Goal: Task Accomplishment & Management: Manage account settings

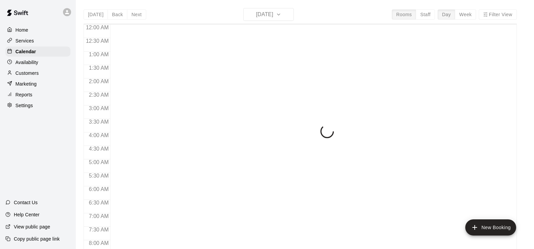
scroll to position [415, 0]
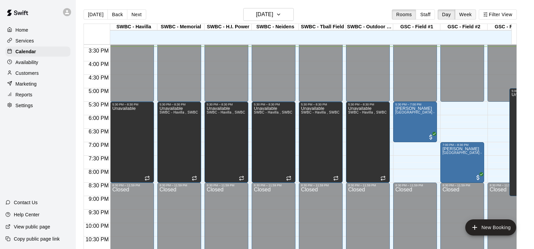
click at [473, 12] on button "Week" at bounding box center [465, 14] width 21 height 10
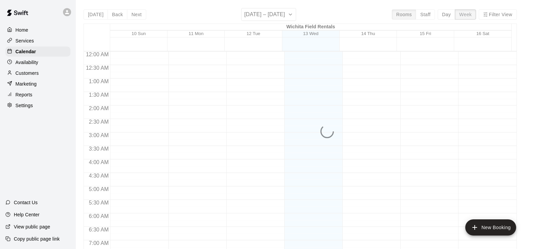
scroll to position [416, 0]
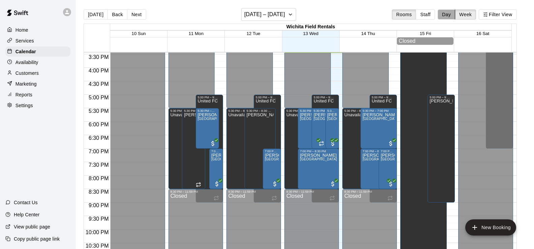
click at [451, 13] on button "Day" at bounding box center [447, 14] width 18 height 10
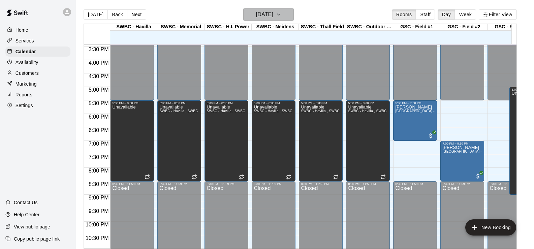
click at [281, 13] on icon "button" at bounding box center [278, 14] width 5 height 8
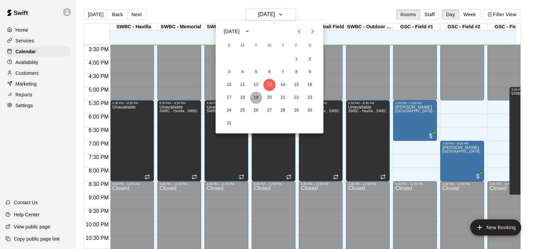
click at [256, 95] on button "19" at bounding box center [256, 98] width 12 height 12
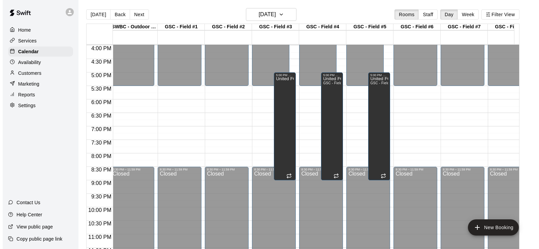
scroll to position [0, 391]
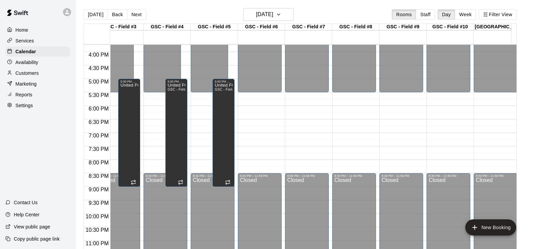
drag, startPoint x: 289, startPoint y: 138, endPoint x: 338, endPoint y: 127, distance: 50.2
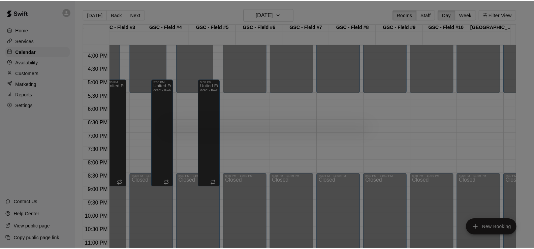
scroll to position [0, 404]
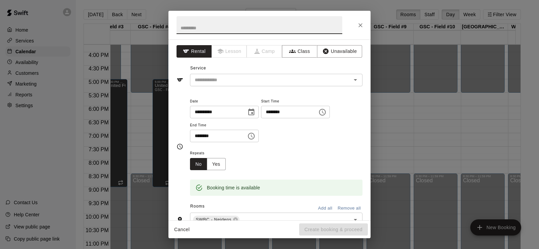
click at [360, 24] on icon "Close" at bounding box center [360, 25] width 7 height 7
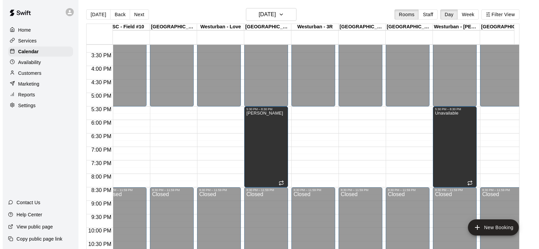
scroll to position [0, 817]
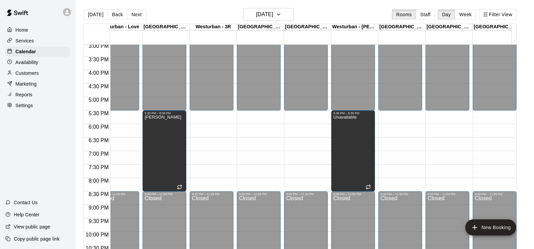
drag, startPoint x: 307, startPoint y: 160, endPoint x: 358, endPoint y: 149, distance: 52.6
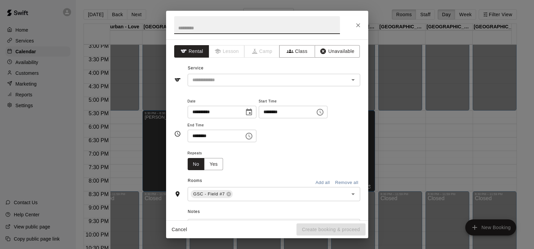
scroll to position [0, 831]
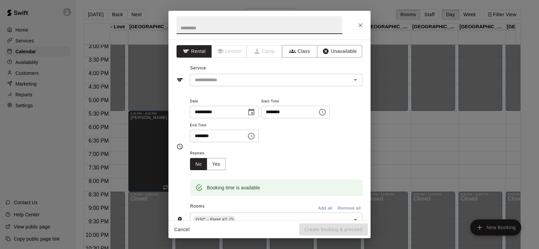
click at [360, 23] on icon "Close" at bounding box center [360, 25] width 7 height 7
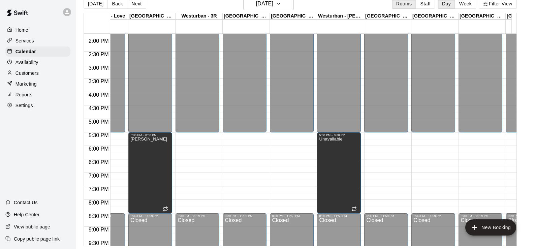
scroll to position [0, 0]
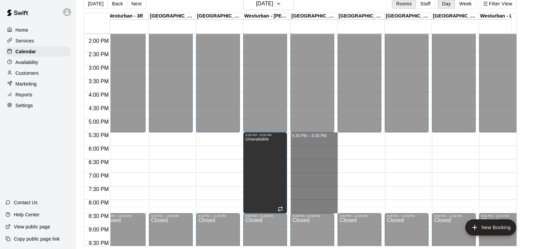
drag, startPoint x: 300, startPoint y: 137, endPoint x: 314, endPoint y: 213, distance: 77.5
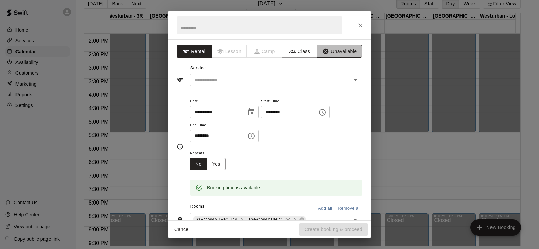
click at [325, 51] on button "Unavailable" at bounding box center [339, 51] width 45 height 12
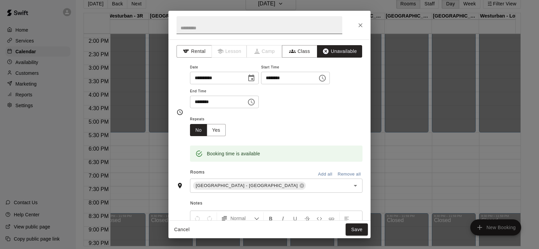
click at [214, 29] on input "text" at bounding box center [260, 25] width 166 height 18
type input "**********"
click at [361, 230] on button "Save" at bounding box center [357, 229] width 22 height 12
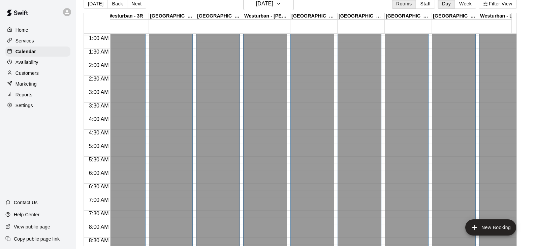
scroll to position [0, 905]
